Goal: Transaction & Acquisition: Purchase product/service

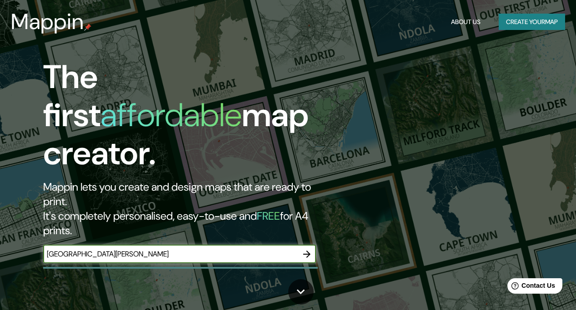
type input "[GEOGRAPHIC_DATA][PERSON_NAME]"
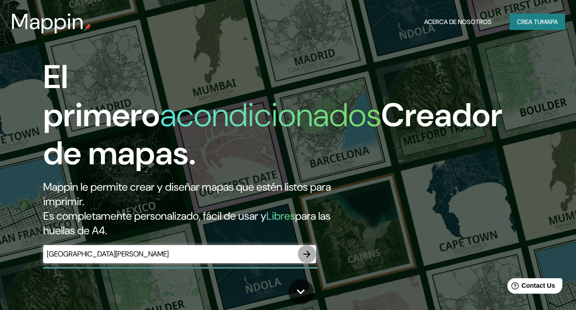
click at [307, 249] on icon "button" at bounding box center [306, 254] width 11 height 11
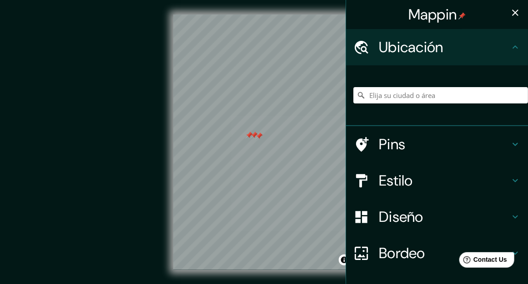
click at [392, 104] on div at bounding box center [440, 95] width 175 height 45
click at [393, 96] on input "Elija su ciudad o área" at bounding box center [440, 95] width 175 height 16
type input "[GEOGRAPHIC_DATA], [GEOGRAPHIC_DATA], [GEOGRAPHIC_DATA]"
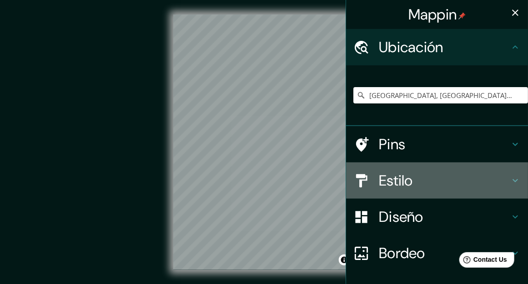
click at [409, 193] on div "Estilo" at bounding box center [437, 181] width 182 height 36
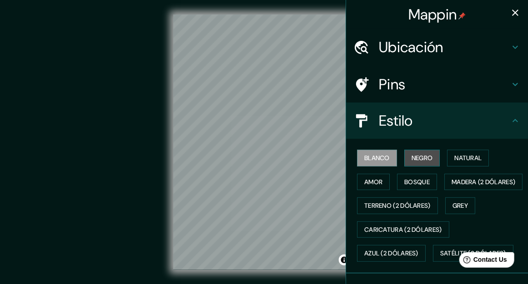
click at [414, 159] on button "Negro" at bounding box center [422, 158] width 36 height 17
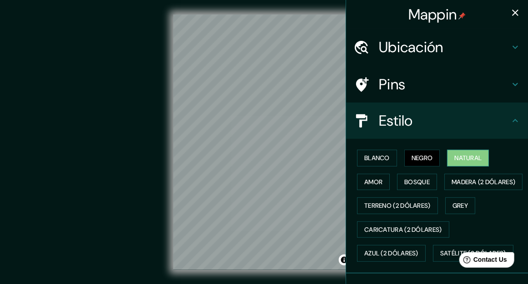
click at [457, 155] on button "Natural" at bounding box center [468, 158] width 42 height 17
click at [378, 184] on button "Amor" at bounding box center [373, 182] width 33 height 17
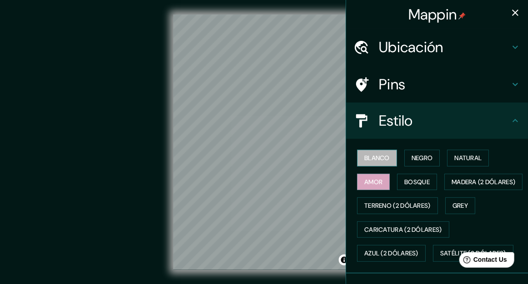
click at [387, 156] on button "Blanco" at bounding box center [377, 158] width 40 height 17
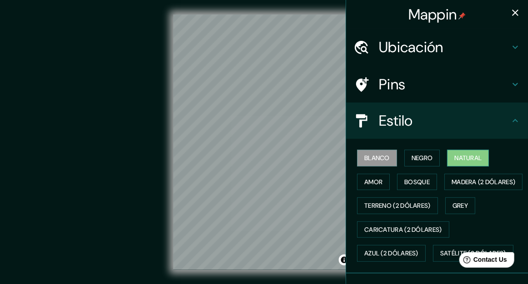
click at [451, 158] on button "Natural" at bounding box center [468, 158] width 42 height 17
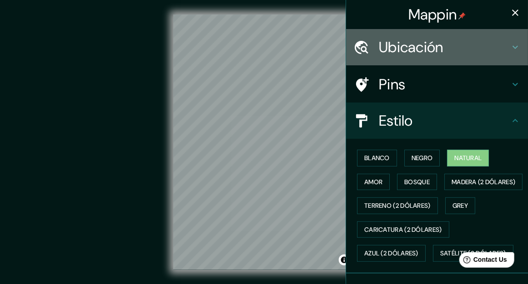
click at [419, 48] on h4 "Ubicación" at bounding box center [444, 47] width 131 height 18
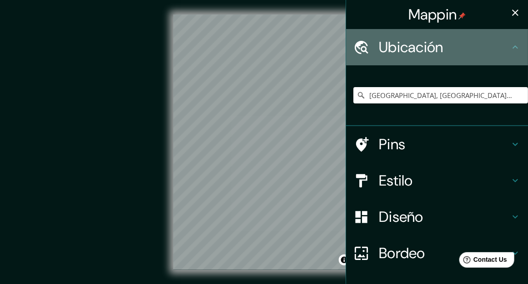
click at [419, 48] on h4 "Ubicación" at bounding box center [444, 47] width 131 height 18
click at [508, 45] on h4 "Ubicación" at bounding box center [444, 47] width 131 height 18
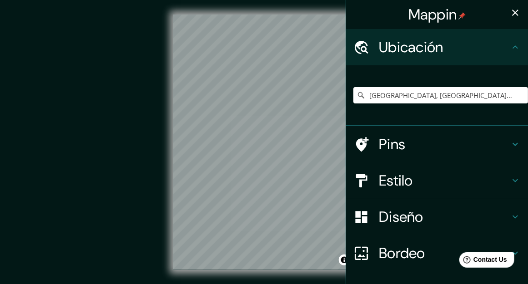
click at [513, 47] on icon at bounding box center [514, 47] width 11 height 11
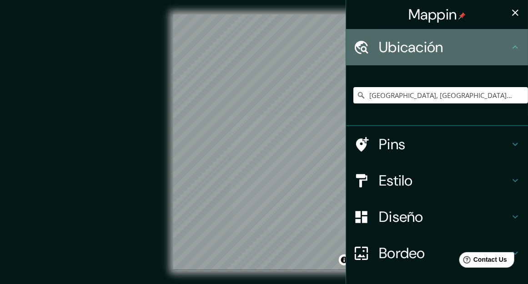
click at [513, 47] on icon at bounding box center [514, 47] width 11 height 11
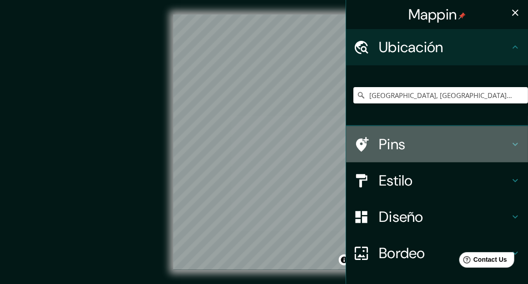
click at [454, 146] on h4 "Pins" at bounding box center [444, 144] width 131 height 18
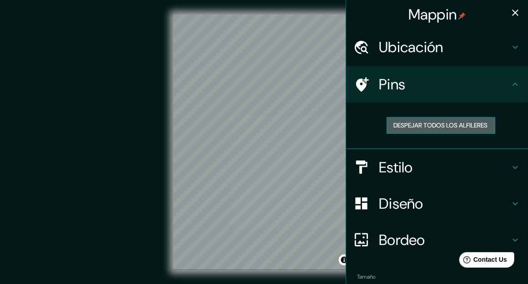
click at [431, 127] on button "Despejar todos los alfileres" at bounding box center [440, 125] width 109 height 17
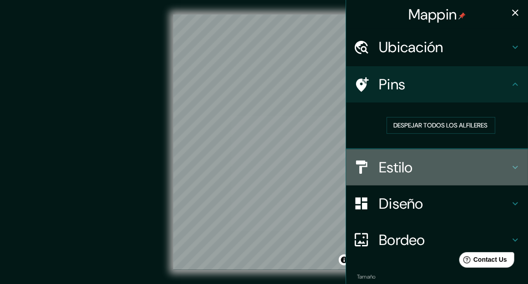
click at [401, 168] on h4 "Estilo" at bounding box center [444, 168] width 131 height 18
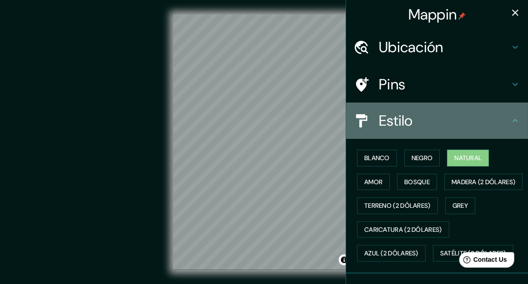
click at [403, 117] on h4 "Estilo" at bounding box center [444, 121] width 131 height 18
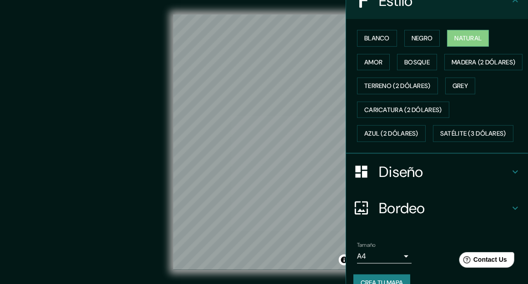
scroll to position [168, 0]
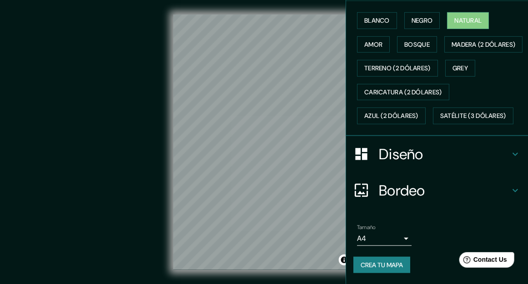
click at [411, 152] on h4 "Diseño" at bounding box center [444, 154] width 131 height 18
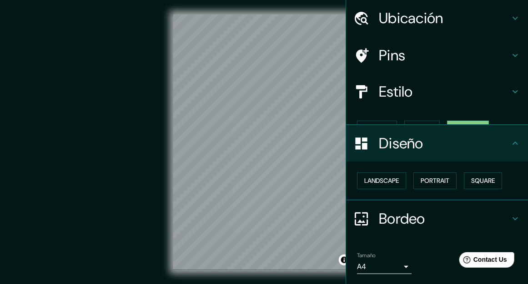
scroll to position [10, 0]
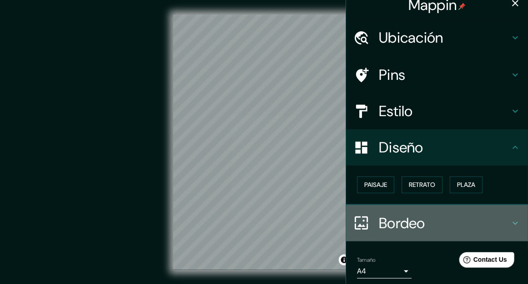
click at [383, 223] on h4 "Bordeo" at bounding box center [444, 223] width 131 height 18
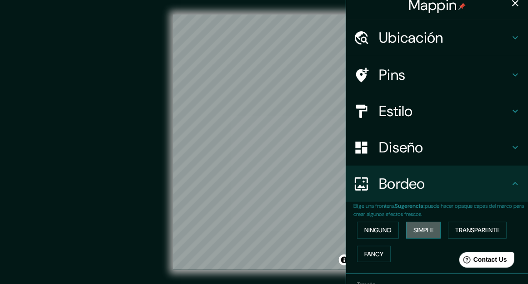
click at [421, 229] on button "Simple" at bounding box center [423, 230] width 35 height 17
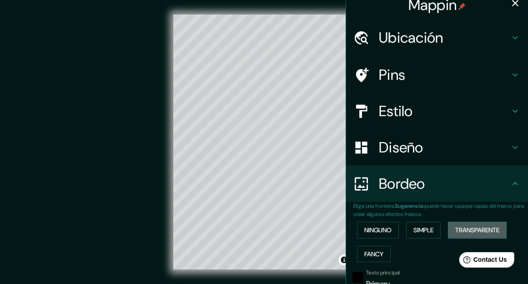
click at [468, 229] on button "Transparente" at bounding box center [477, 230] width 59 height 17
click at [382, 230] on button "Ninguno" at bounding box center [378, 230] width 42 height 17
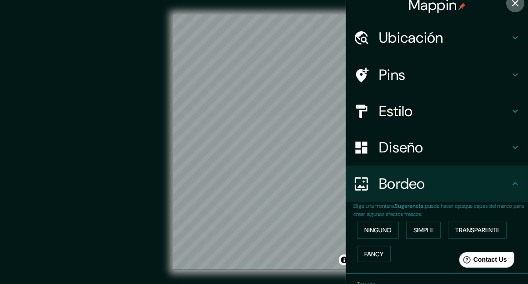
click at [512, 3] on icon "button" at bounding box center [515, 3] width 6 height 6
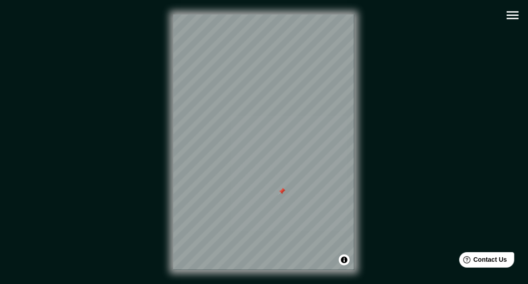
click at [510, 16] on icon "button" at bounding box center [512, 15] width 16 height 16
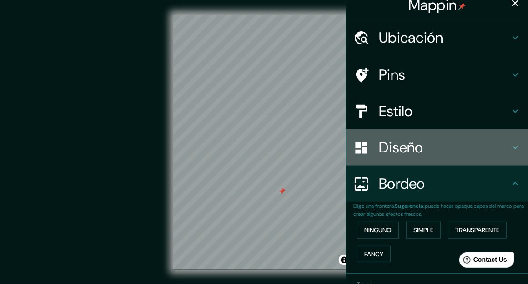
click at [407, 151] on h4 "Diseño" at bounding box center [444, 148] width 131 height 18
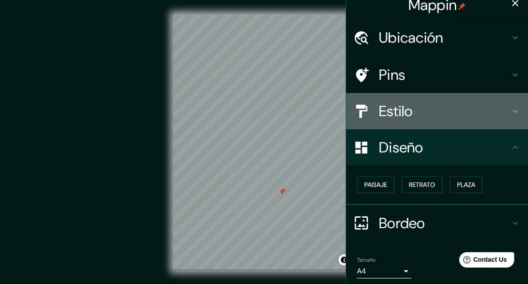
click at [407, 116] on h4 "Estilo" at bounding box center [444, 111] width 131 height 18
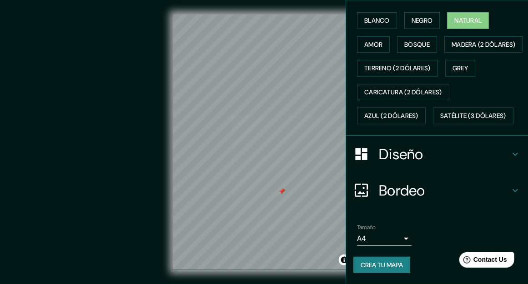
scroll to position [0, 0]
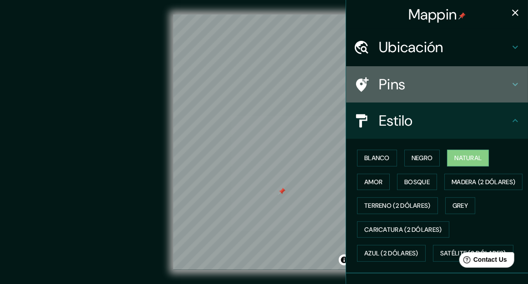
click at [430, 89] on h4 "Pins" at bounding box center [444, 84] width 131 height 18
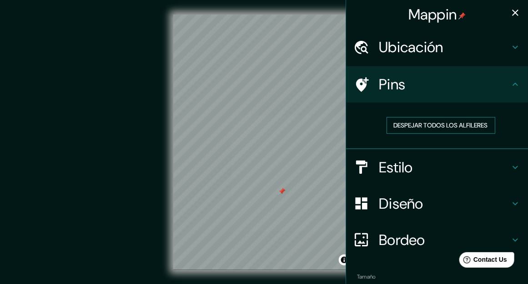
click at [428, 119] on button "Despejar todos los alfileres" at bounding box center [440, 125] width 109 height 17
click at [512, 11] on icon "button" at bounding box center [515, 13] width 6 height 6
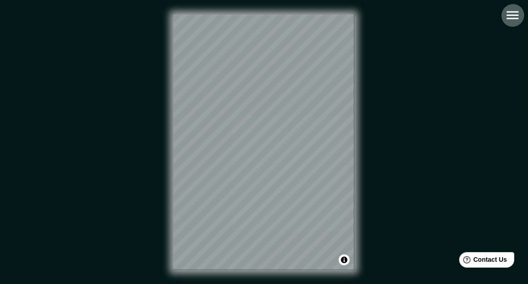
click at [510, 16] on icon "button" at bounding box center [512, 15] width 16 height 16
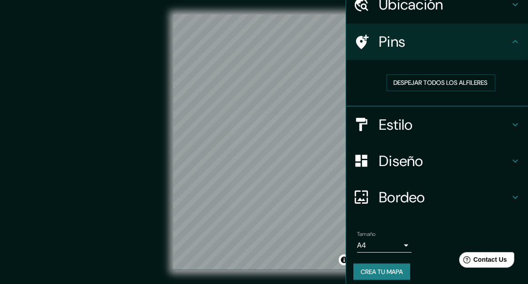
scroll to position [56, 0]
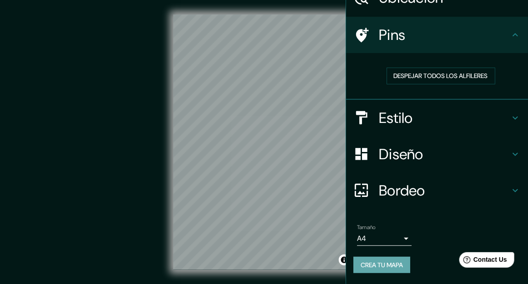
click at [396, 259] on button "Crea tu mapa" at bounding box center [381, 265] width 57 height 17
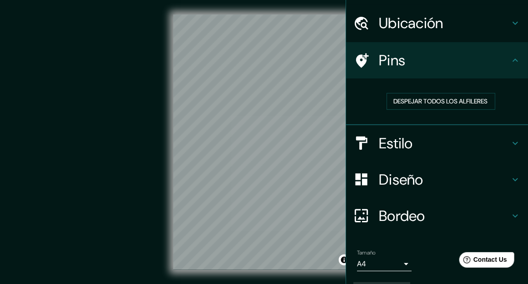
scroll to position [0, 0]
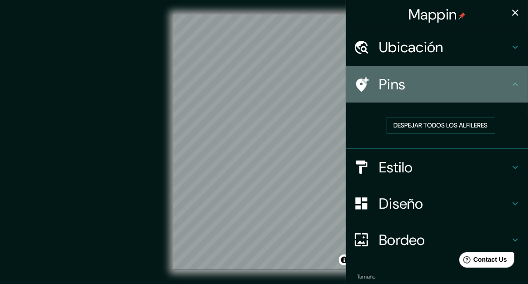
click at [436, 88] on h4 "Pins" at bounding box center [444, 84] width 131 height 18
click at [370, 93] on div "Pins" at bounding box center [437, 84] width 182 height 36
click at [364, 83] on icon at bounding box center [362, 84] width 13 height 15
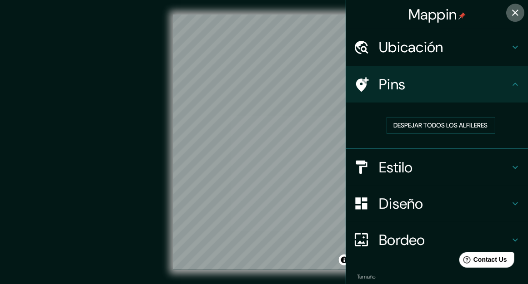
click at [512, 12] on icon "button" at bounding box center [515, 13] width 6 height 6
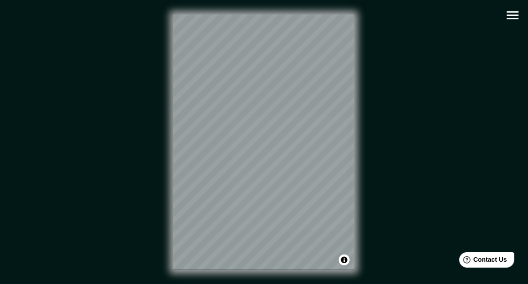
click at [509, 12] on icon "button" at bounding box center [512, 15] width 12 height 8
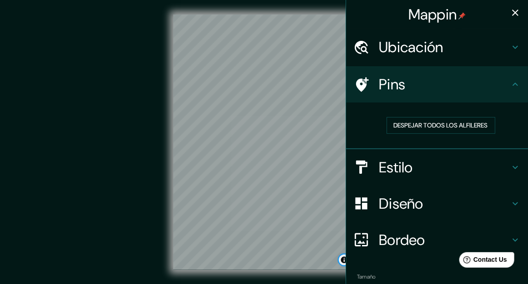
click at [342, 262] on button "Atribución de choques" at bounding box center [344, 260] width 11 height 11
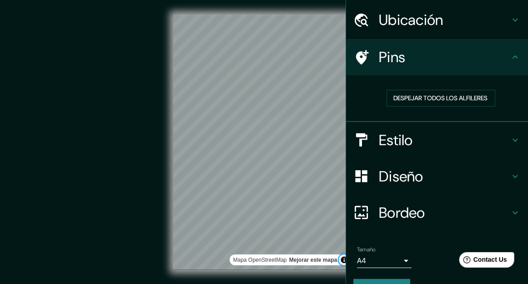
scroll to position [56, 0]
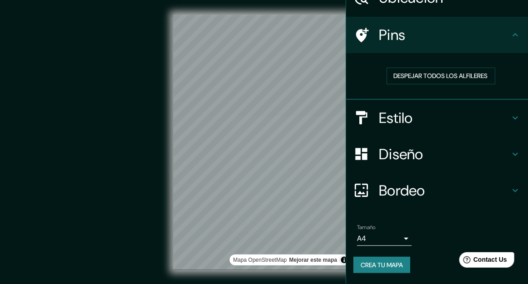
click at [377, 261] on button "Crea tu mapa" at bounding box center [381, 265] width 57 height 17
